Goal: Task Accomplishment & Management: Use online tool/utility

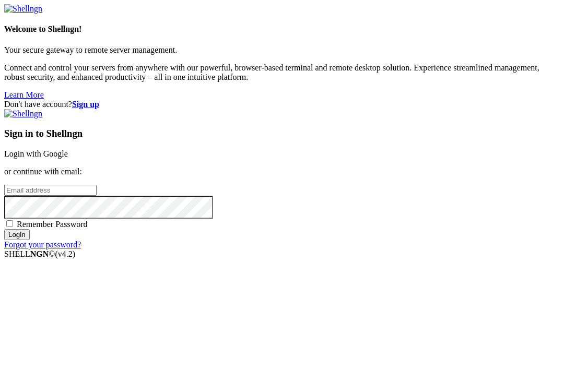
click at [68, 149] on link "Login with Google" at bounding box center [36, 153] width 64 height 9
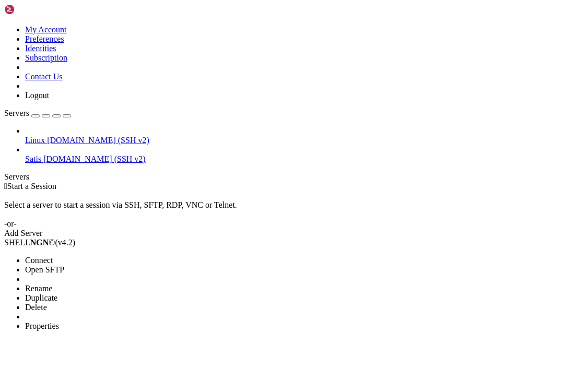
click at [38, 256] on span "Connect" at bounding box center [39, 260] width 28 height 9
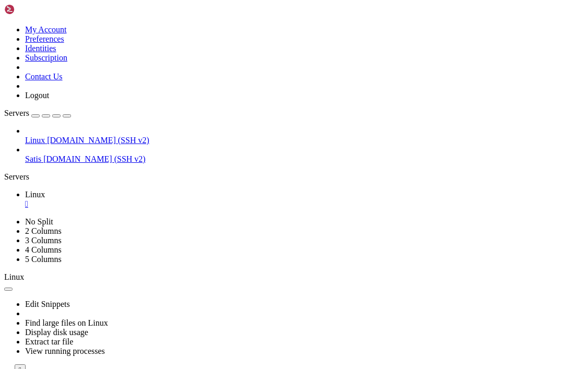
scroll to position [7, 0]
click at [349, 190] on ul "Linux " at bounding box center [282, 199] width 556 height 19
click at [4, 369] on icon at bounding box center [4, 376] width 0 height 0
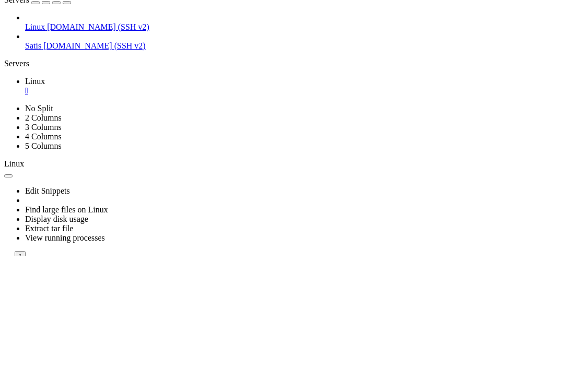
scroll to position [15, 0]
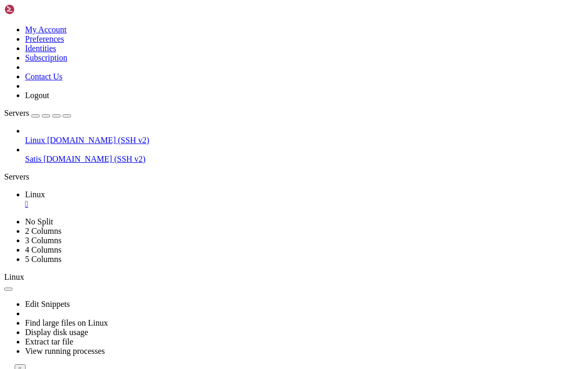
click at [4, 369] on icon at bounding box center [4, 376] width 0 height 0
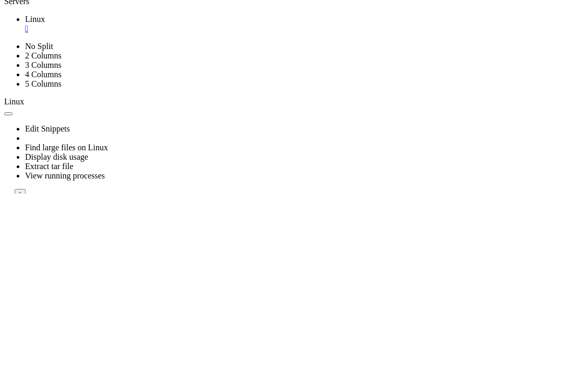
scroll to position [20, 0]
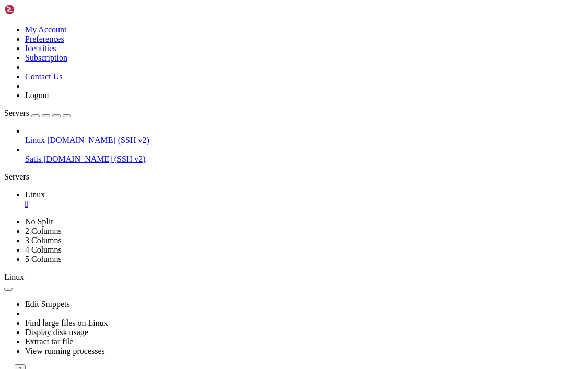
click at [346, 369] on div at bounding box center [282, 376] width 556 height 0
click at [4, 369] on icon at bounding box center [4, 376] width 0 height 0
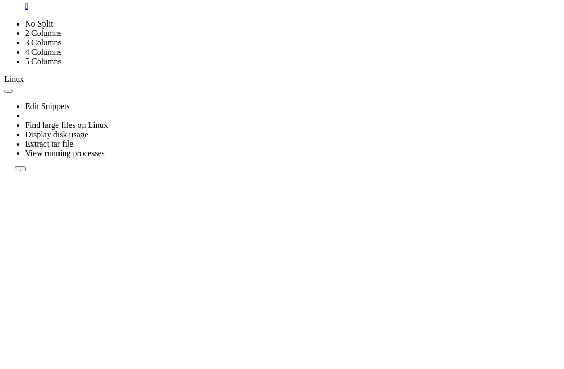
scroll to position [27, 0]
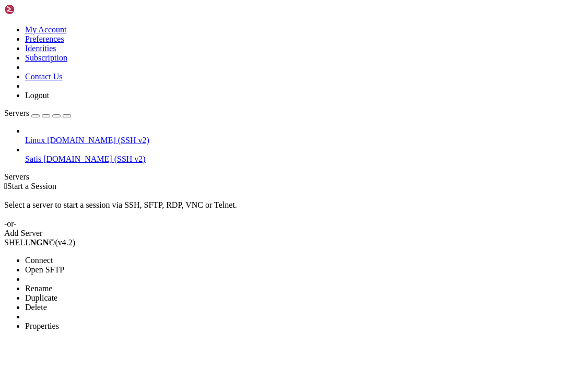
click at [86, 256] on li "Connect" at bounding box center [72, 260] width 95 height 9
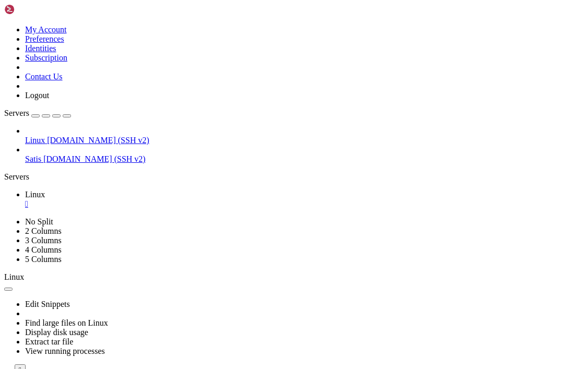
scroll to position [7, 0]
click at [353, 369] on div at bounding box center [282, 376] width 556 height 0
click at [351, 282] on div "Edit Snippets Find large files on Linux Display disk usage Extract tar file Vie…" at bounding box center [282, 328] width 556 height 93
click at [355, 282] on div "Edit Snippets Find large files on Linux Display disk usage Extract tar file Vie…" at bounding box center [282, 328] width 556 height 93
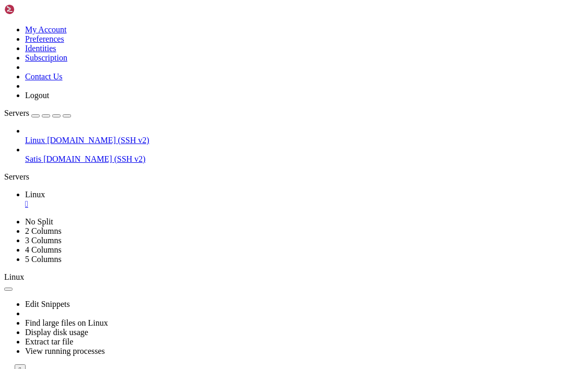
click at [352, 369] on div at bounding box center [282, 376] width 556 height 0
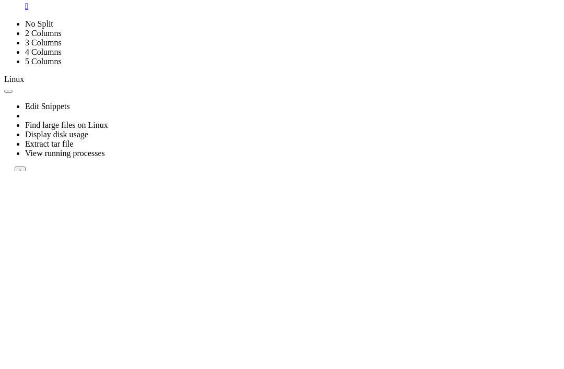
scroll to position [94, 0]
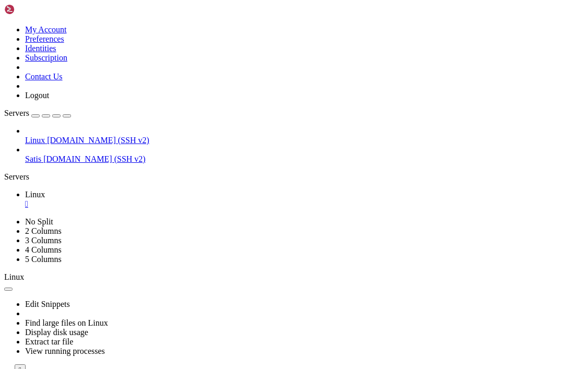
click at [351, 369] on div at bounding box center [282, 376] width 556 height 0
click at [353, 282] on div "Edit Snippets Find large files on Linux Display disk usage Extract tar file Vie…" at bounding box center [282, 328] width 556 height 93
click at [4, 369] on icon at bounding box center [4, 376] width 0 height 0
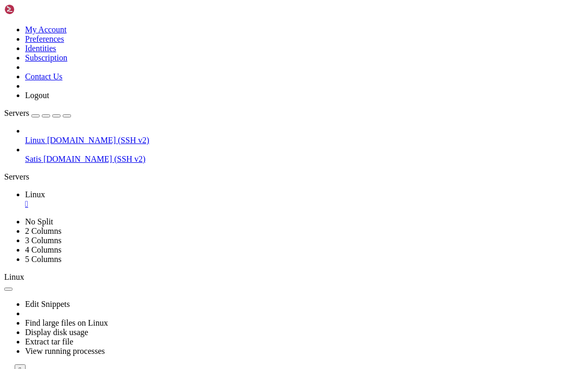
click at [4, 369] on icon at bounding box center [4, 376] width 0 height 0
click at [351, 282] on div "Edit Snippets Find large files on Linux Display disk usage Extract tar file Vie…" at bounding box center [282, 328] width 556 height 93
click at [345, 369] on div at bounding box center [282, 376] width 556 height 0
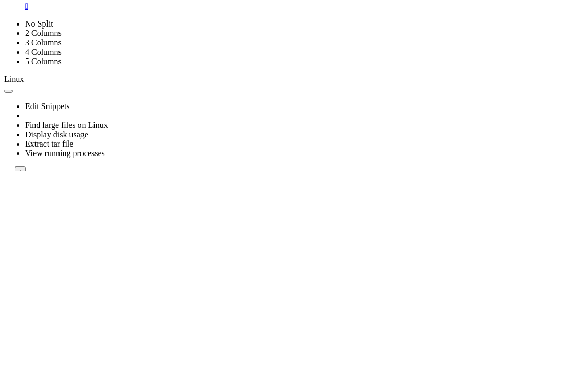
scroll to position [407, 0]
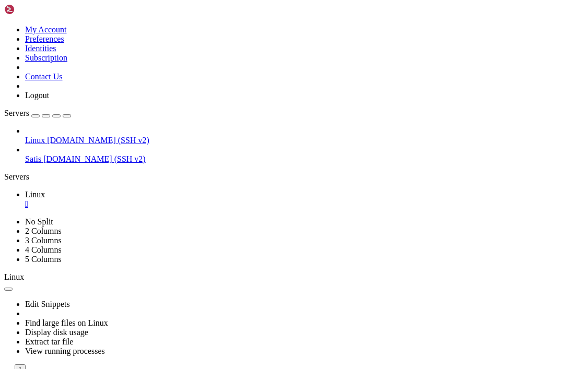
click at [4, 369] on icon at bounding box center [4, 376] width 0 height 0
click at [351, 282] on div "Edit Snippets Find large files on Linux Display disk usage Extract tar file Vie…" at bounding box center [282, 328] width 556 height 93
click at [348, 369] on div at bounding box center [282, 376] width 556 height 0
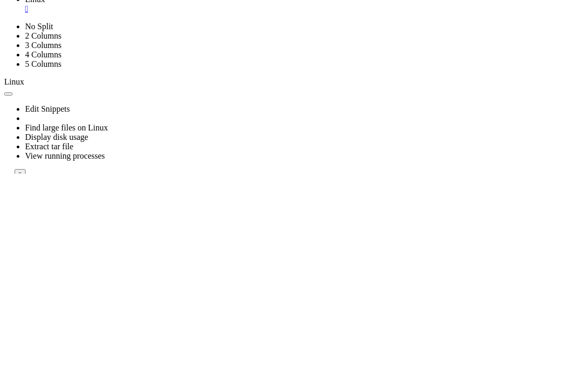
scroll to position [531, 0]
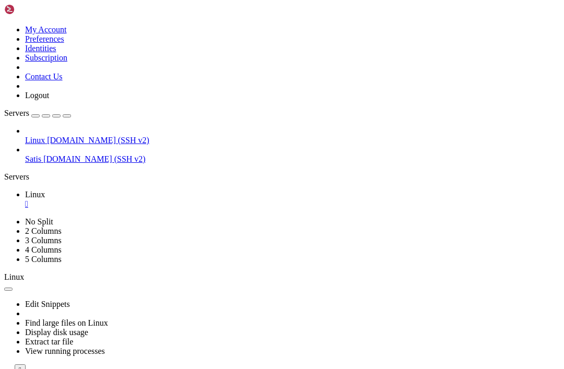
click at [4, 369] on icon at bounding box center [4, 376] width 0 height 0
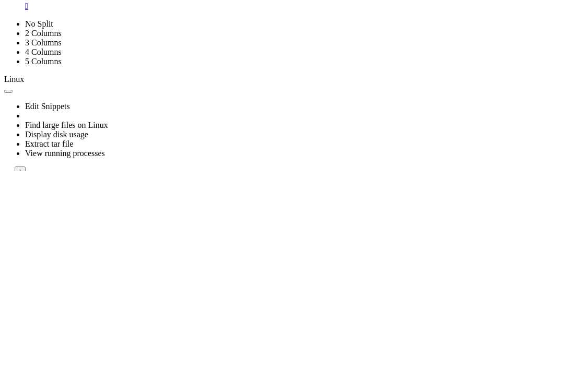
scroll to position [670, 0]
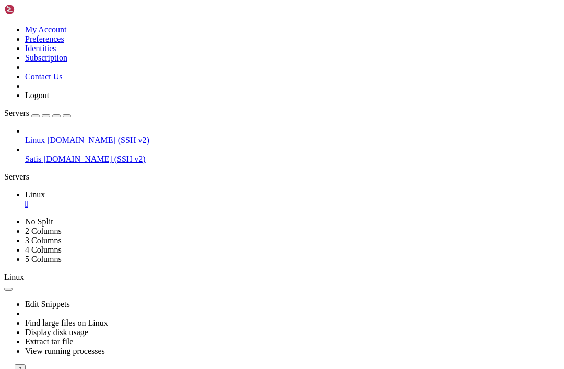
click at [353, 282] on div "Edit Snippets Find large files on Linux Display disk usage Extract tar file Vie…" at bounding box center [282, 328] width 556 height 93
click at [4, 369] on icon at bounding box center [4, 376] width 0 height 0
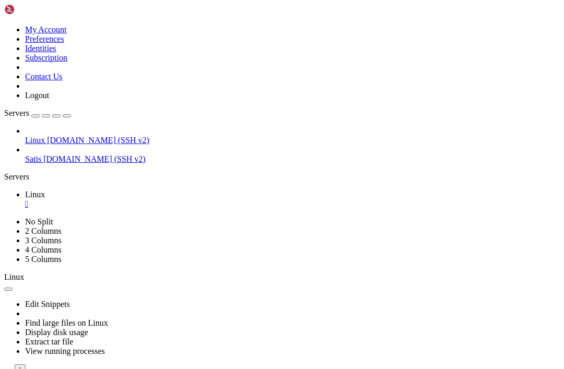
click at [341, 282] on div "Edit Snippets Find large files on Linux Display disk usage Extract tar file Vie…" at bounding box center [282, 328] width 556 height 93
click at [353, 369] on div at bounding box center [282, 376] width 556 height 0
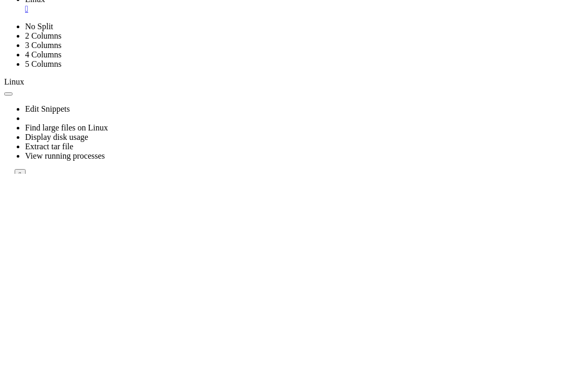
scroll to position [769, 0]
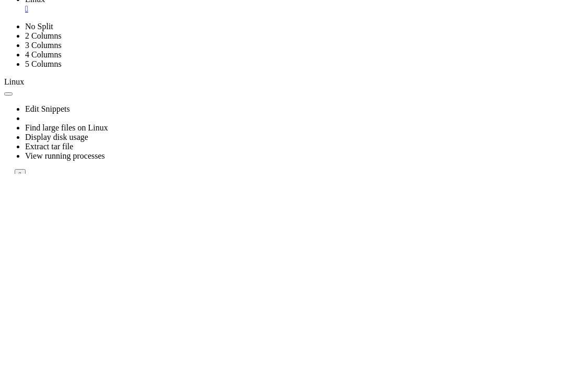
scroll to position [774, 0]
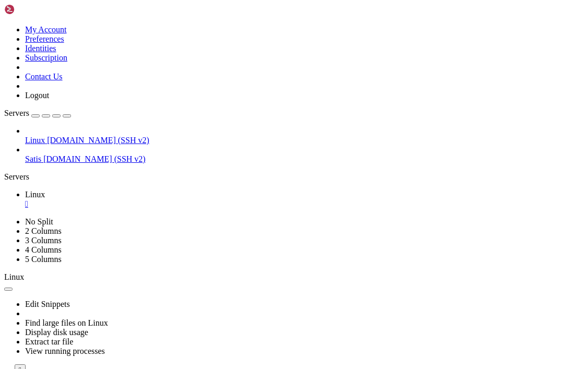
click at [4, 369] on icon at bounding box center [4, 376] width 0 height 0
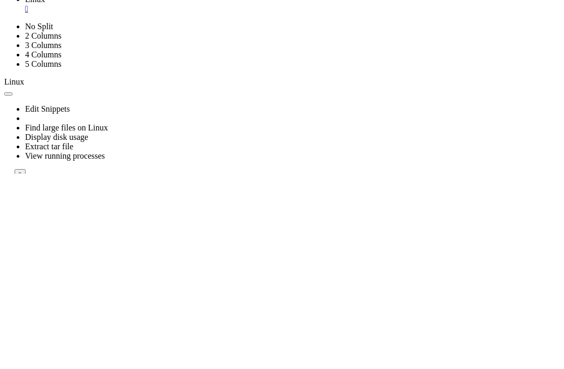
scroll to position [804, 0]
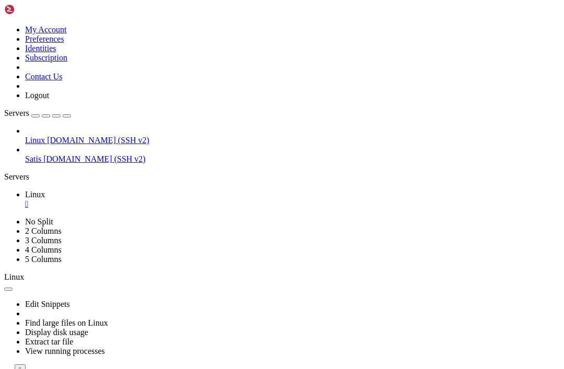
click at [344, 369] on div at bounding box center [282, 376] width 556 height 0
click at [4, 369] on icon at bounding box center [4, 376] width 0 height 0
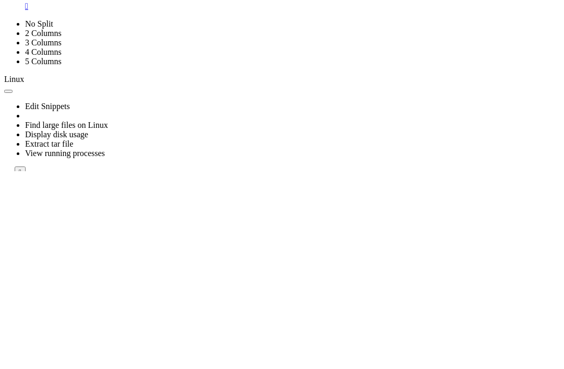
scroll to position [943, 0]
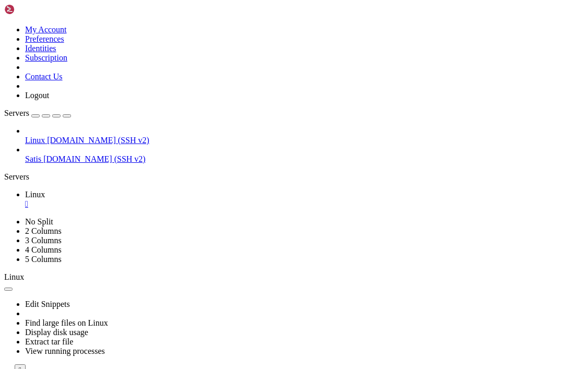
click at [352, 369] on div at bounding box center [282, 376] width 556 height 0
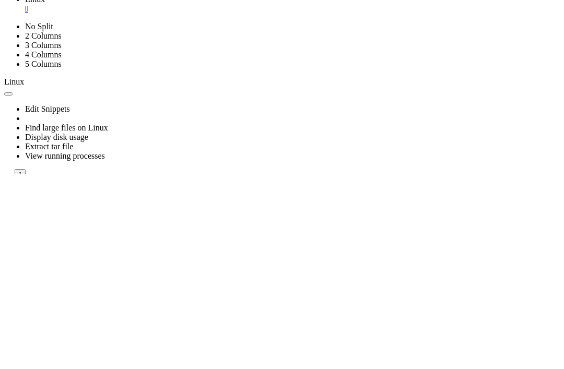
scroll to position [1096, 0]
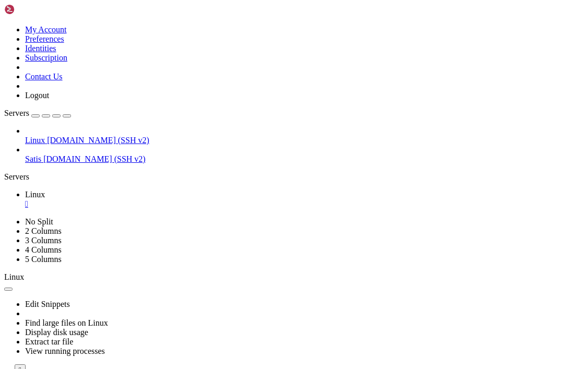
click at [4, 369] on icon at bounding box center [4, 376] width 0 height 0
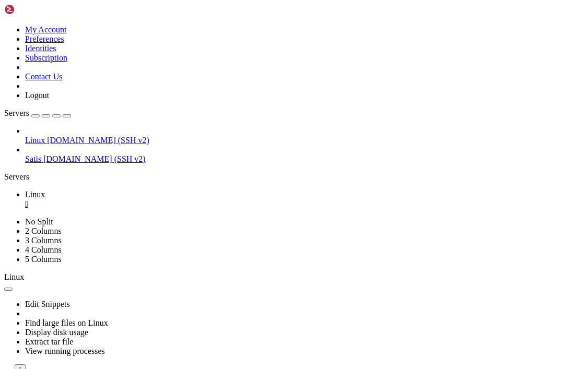
scroll to position [1290, 0]
